Goal: Task Accomplishment & Management: Manage account settings

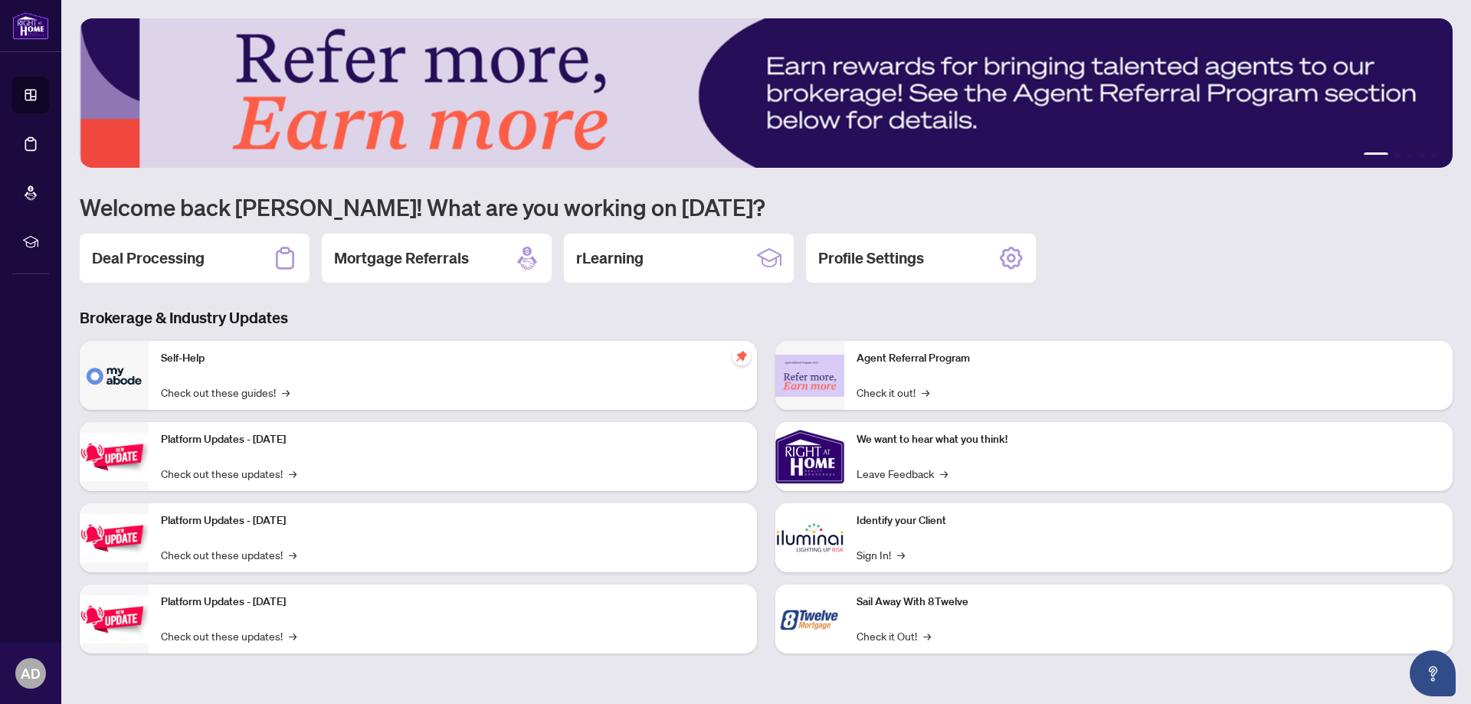
click at [146, 260] on h2 "Deal Processing" at bounding box center [148, 257] width 113 height 21
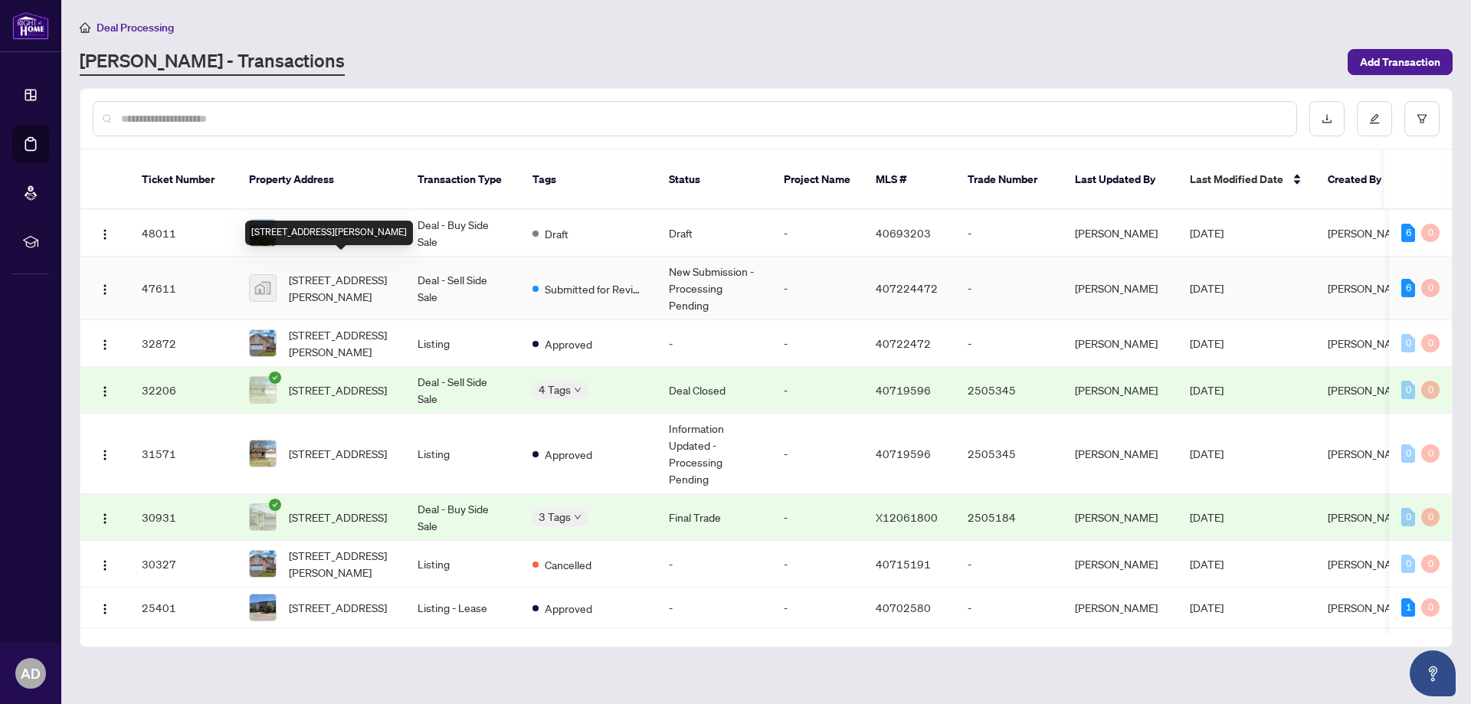
click at [338, 271] on span "[STREET_ADDRESS][PERSON_NAME]" at bounding box center [341, 288] width 104 height 34
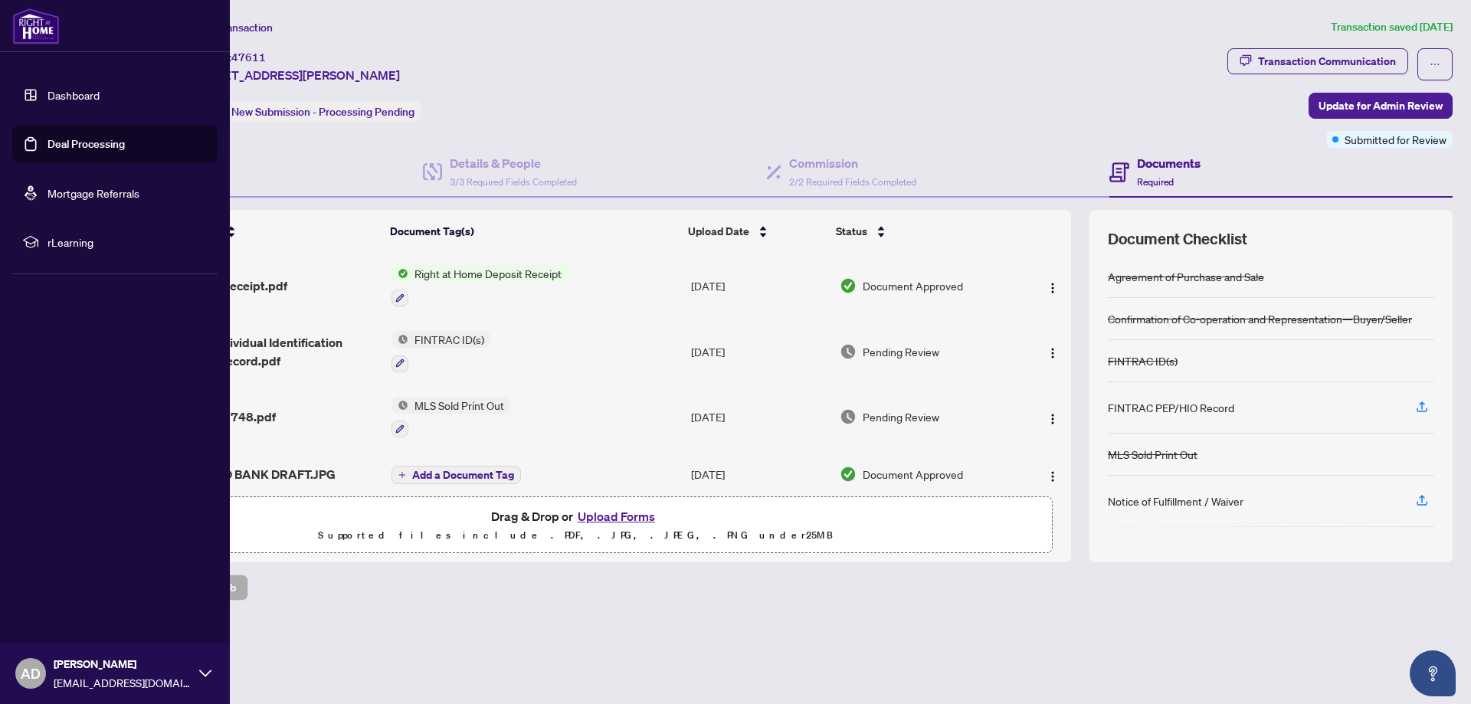
click at [87, 143] on link "Deal Processing" at bounding box center [85, 144] width 77 height 14
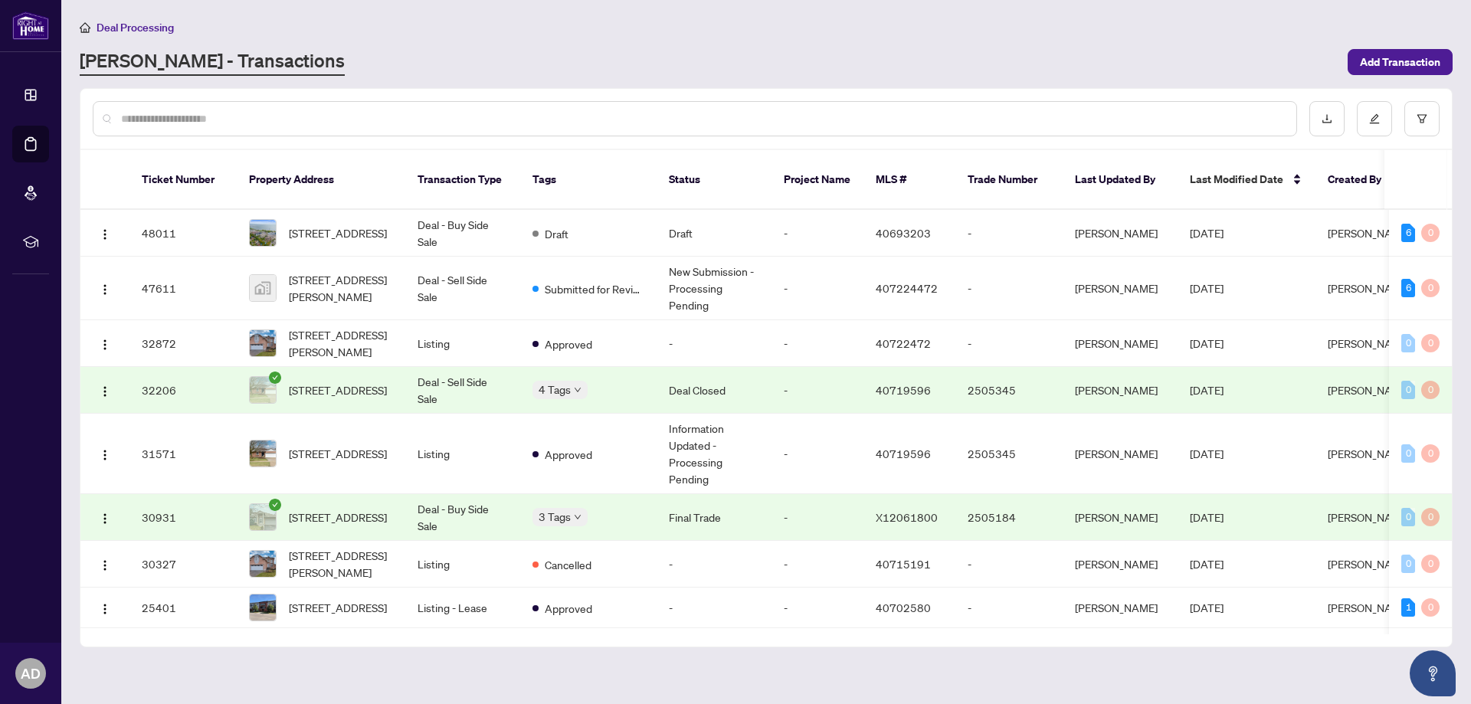
drag, startPoint x: 1451, startPoint y: 201, endPoint x: 1463, endPoint y: 340, distance: 139.9
click at [1464, 341] on main "Deal Processing [PERSON_NAME] - Transactions Add Transaction Ticket Number Prop…" at bounding box center [765, 352] width 1409 height 704
click at [330, 224] on span "[STREET_ADDRESS]" at bounding box center [338, 232] width 98 height 17
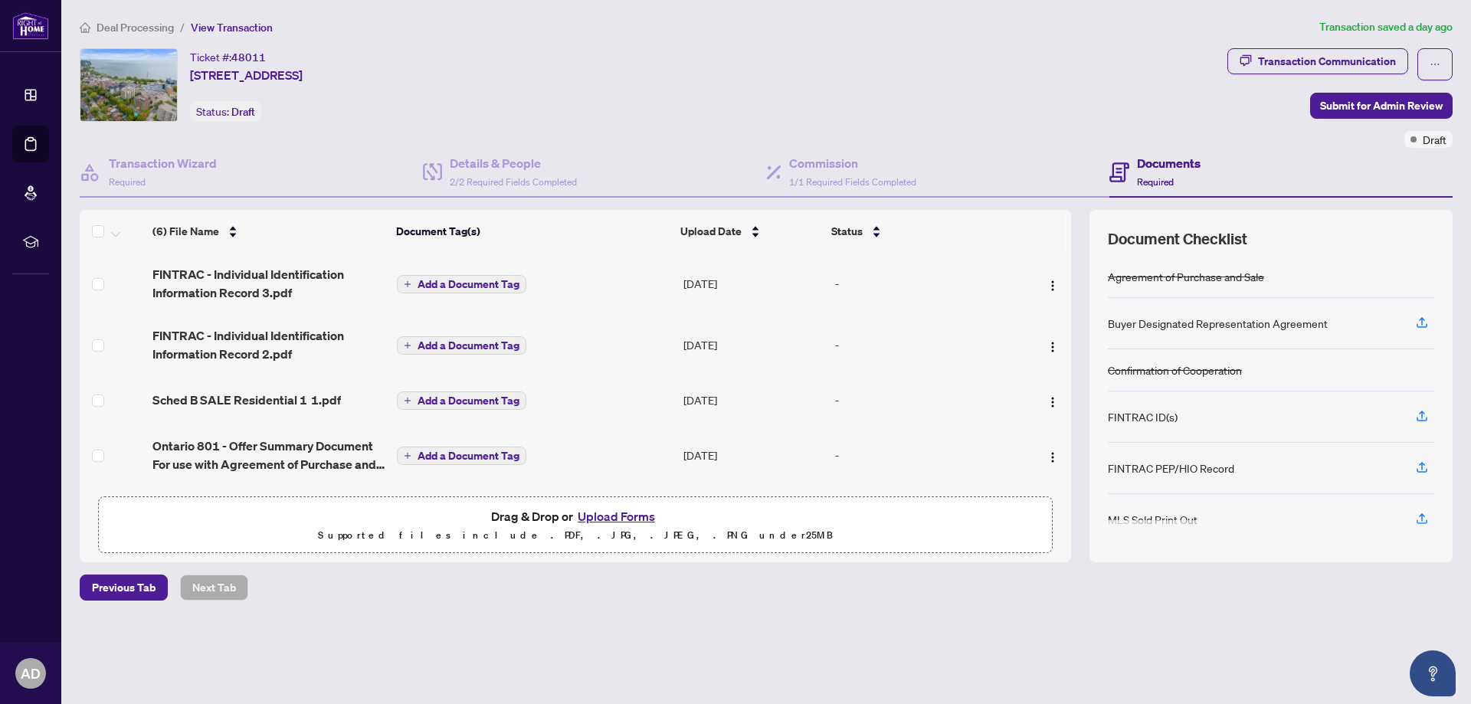
click at [629, 514] on button "Upload Forms" at bounding box center [616, 516] width 87 height 20
